Goal: Navigation & Orientation: Find specific page/section

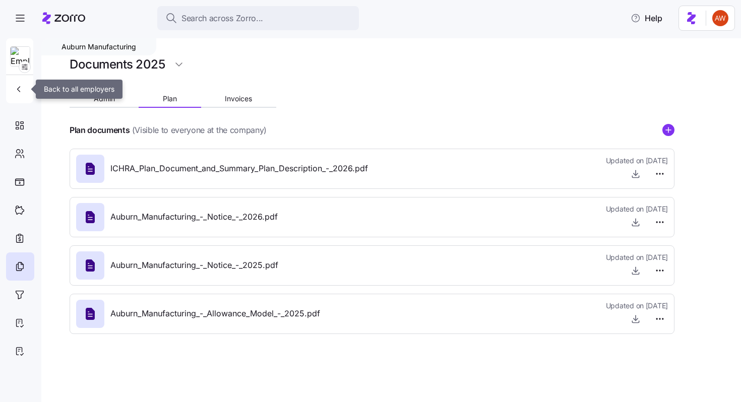
click at [22, 79] on div at bounding box center [19, 70] width 27 height 65
click at [26, 90] on button "button" at bounding box center [20, 89] width 20 height 20
click at [22, 87] on icon "button" at bounding box center [19, 89] width 10 height 10
